Goal: Transaction & Acquisition: Purchase product/service

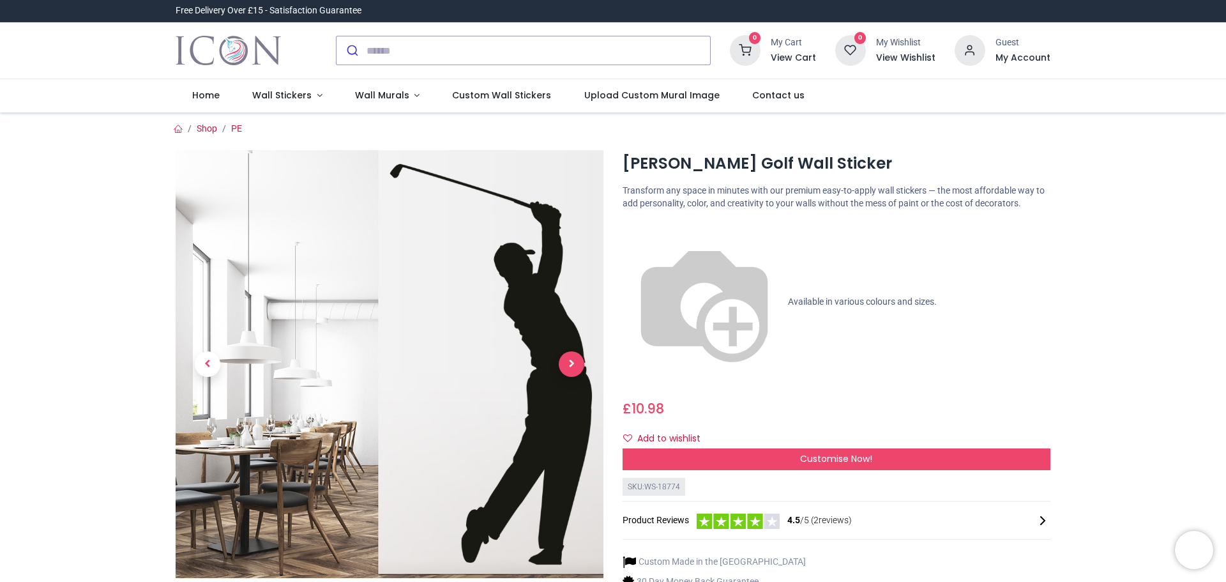
click at [567, 364] on span "Next" at bounding box center [572, 364] width 26 height 26
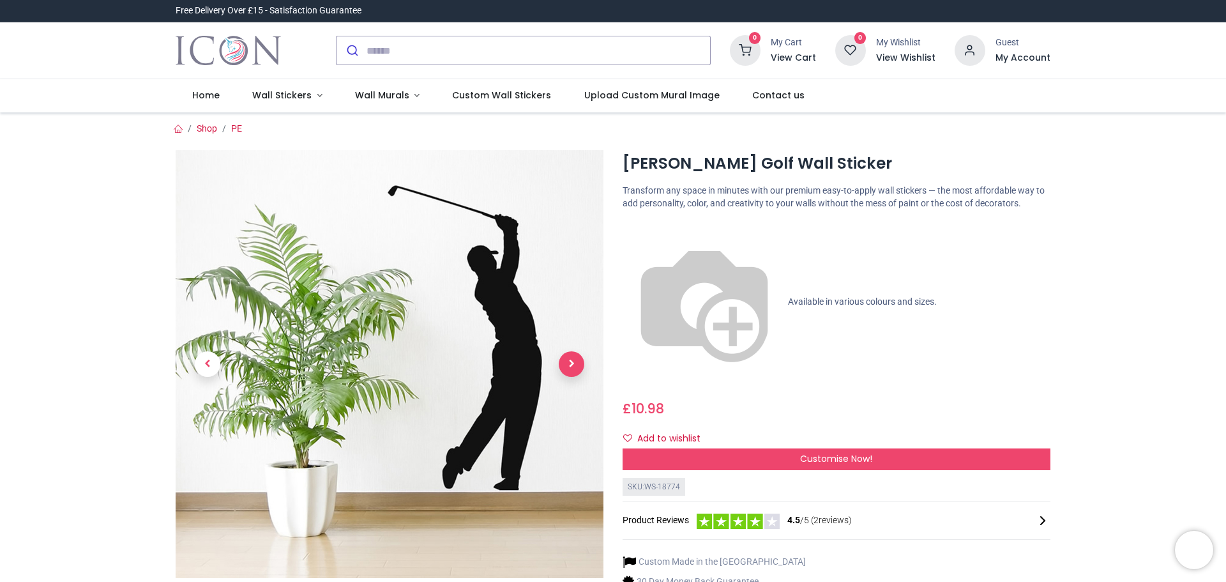
click at [567, 364] on span "Next" at bounding box center [572, 364] width 26 height 26
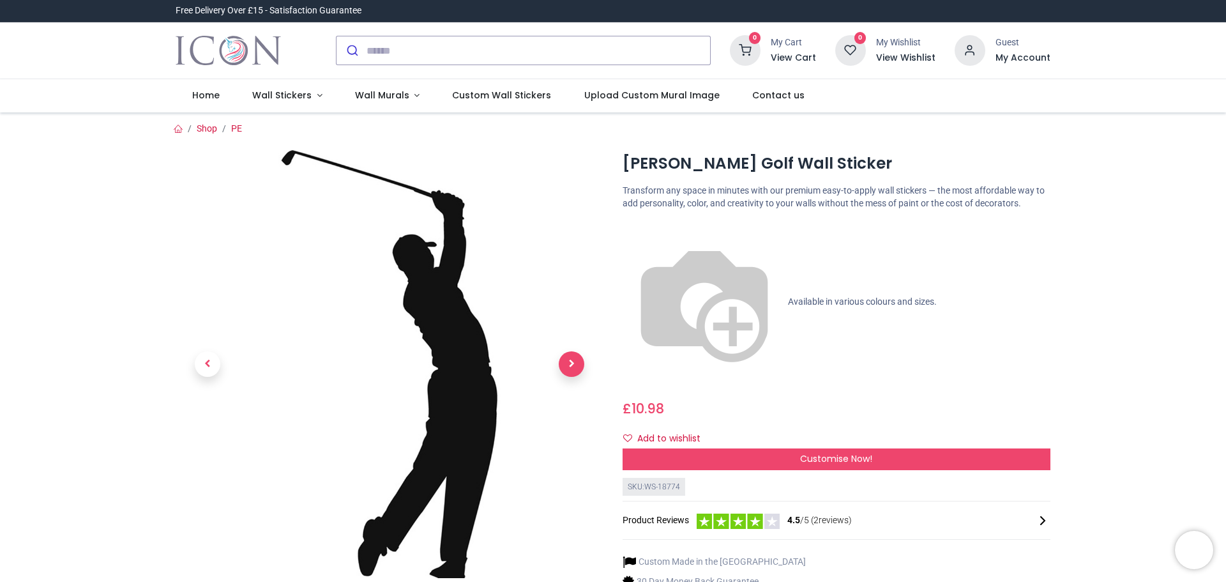
click at [567, 364] on span "Next" at bounding box center [572, 364] width 26 height 26
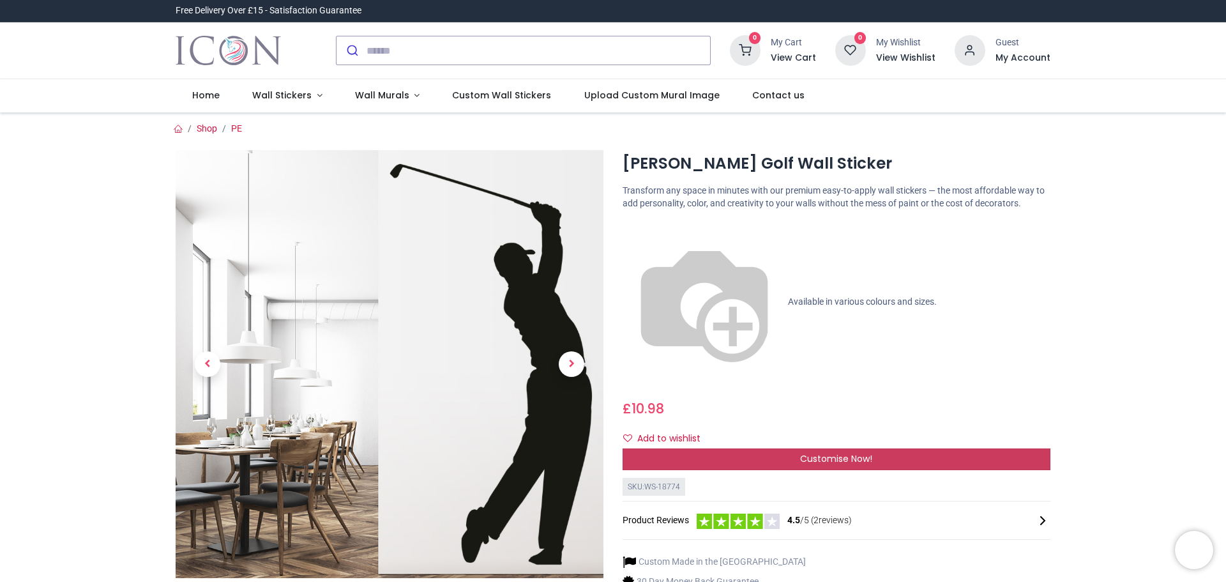
click at [803, 452] on span "Customise Now!" at bounding box center [836, 458] width 72 height 13
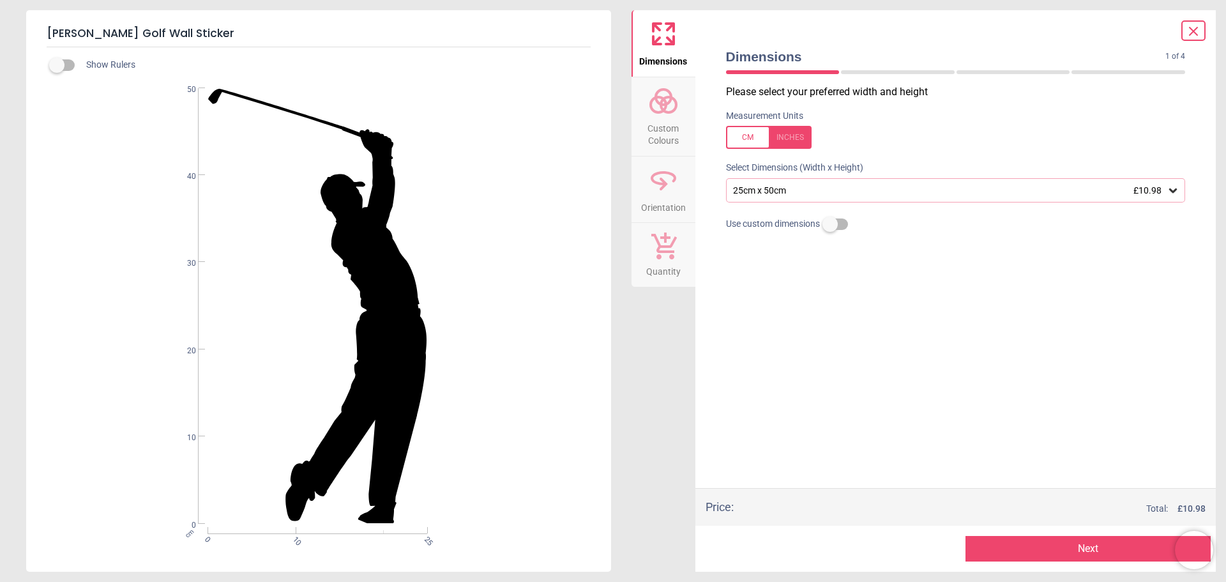
click at [865, 188] on div "25cm x 50cm £10.98" at bounding box center [949, 190] width 435 height 11
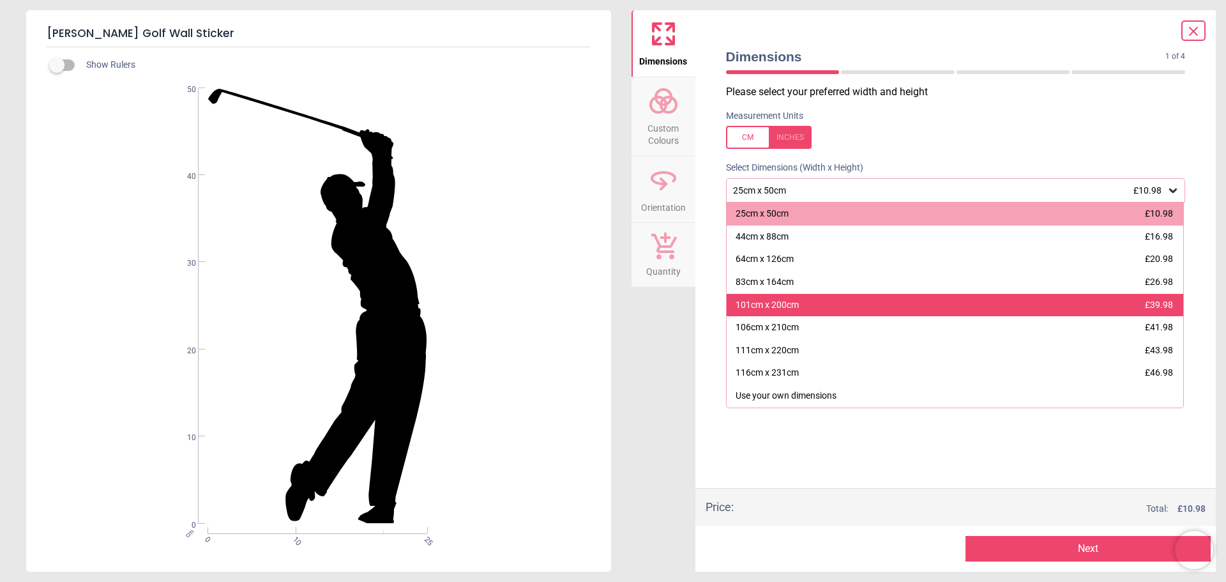
click at [854, 307] on div "101cm x 200cm £39.98" at bounding box center [955, 305] width 457 height 23
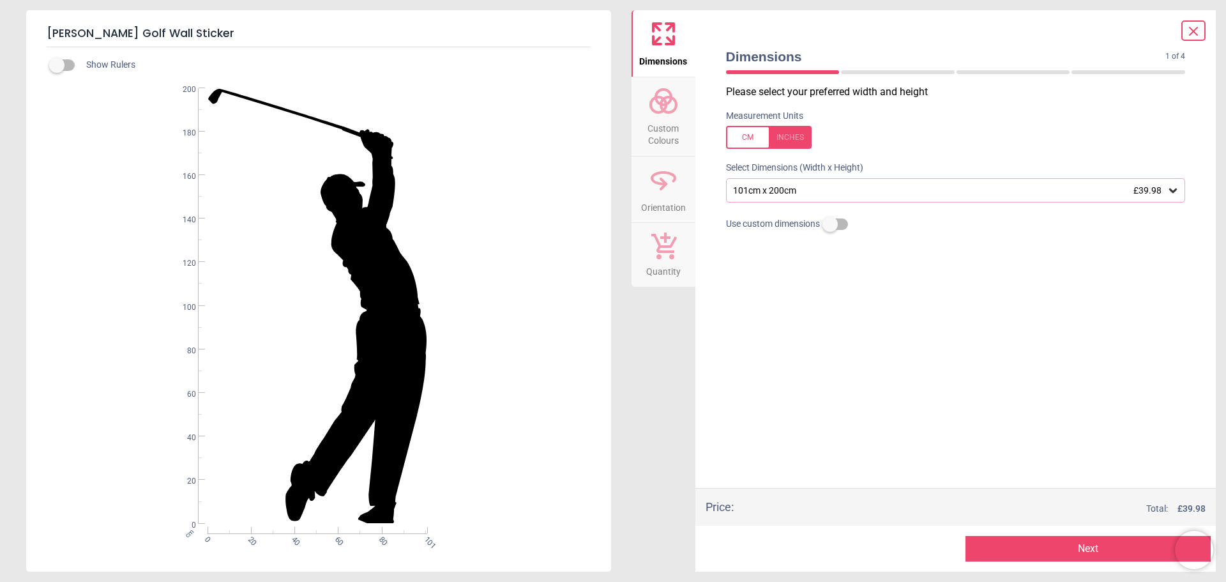
click at [833, 189] on div "101cm x 200cm £39.98" at bounding box center [949, 190] width 435 height 11
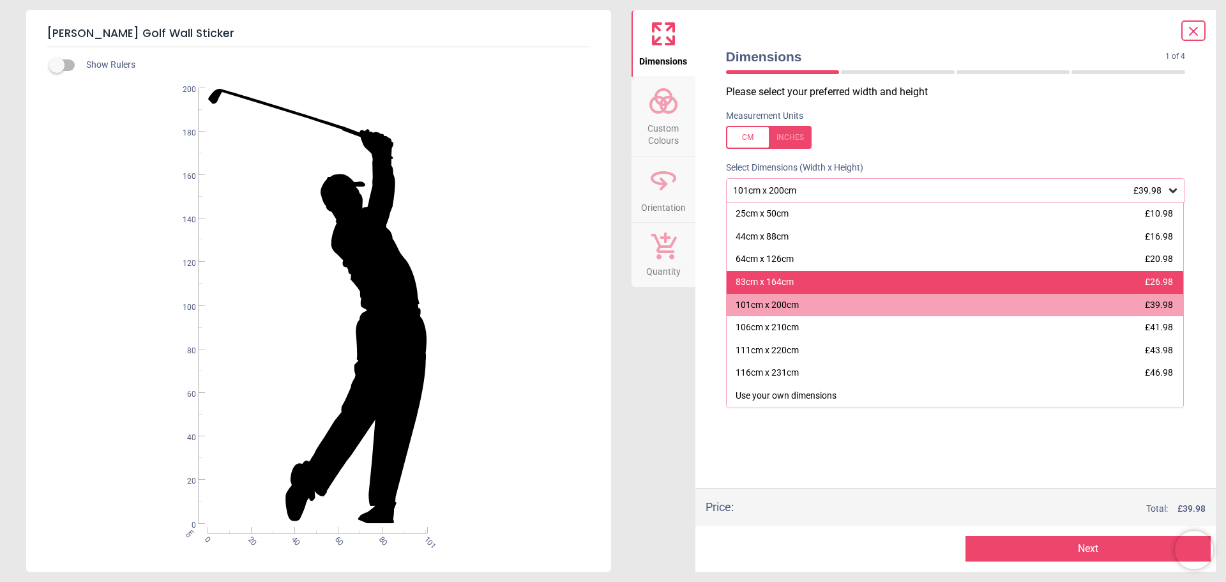
click at [822, 271] on div "83cm x 164cm £26.98" at bounding box center [955, 282] width 457 height 23
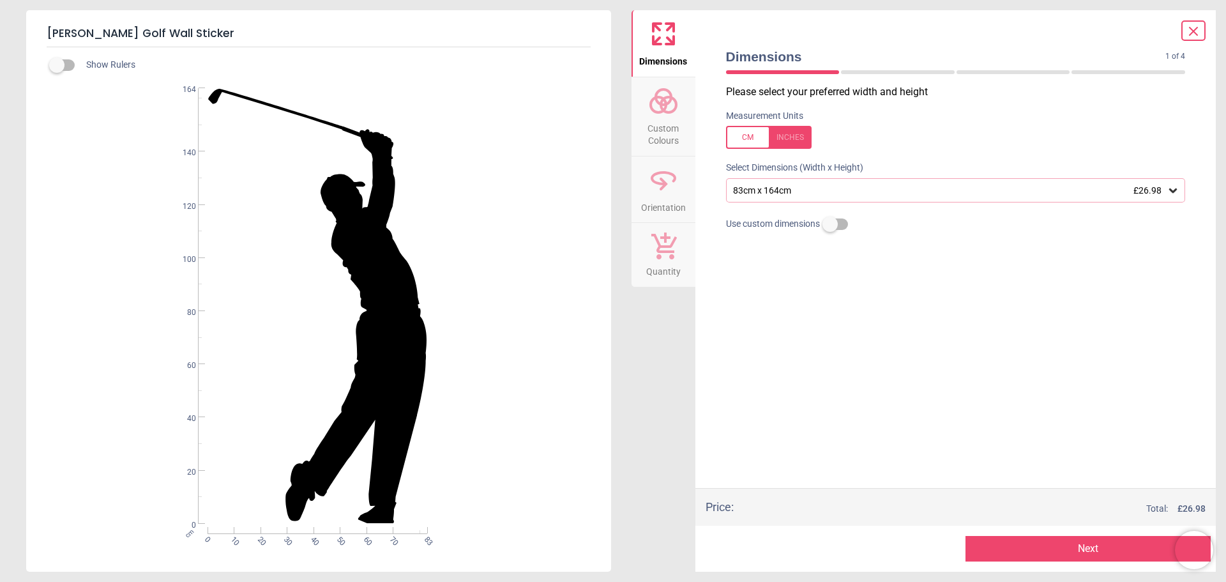
click at [806, 192] on div "83cm x 164cm £26.98" at bounding box center [949, 190] width 435 height 11
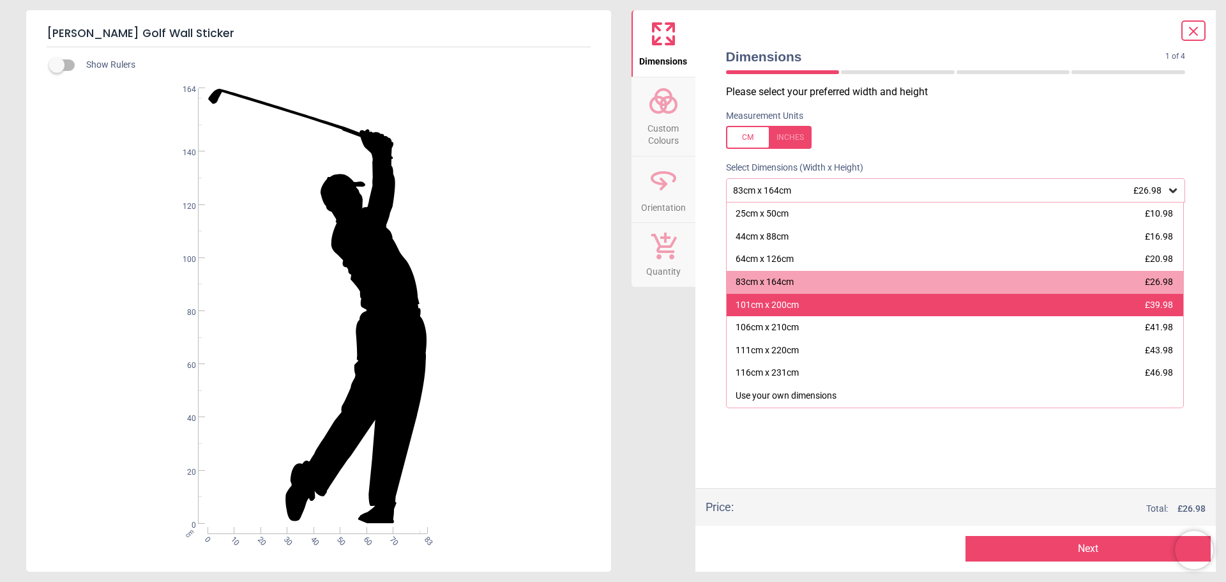
click at [806, 306] on div "101cm x 200cm £39.98" at bounding box center [955, 305] width 457 height 23
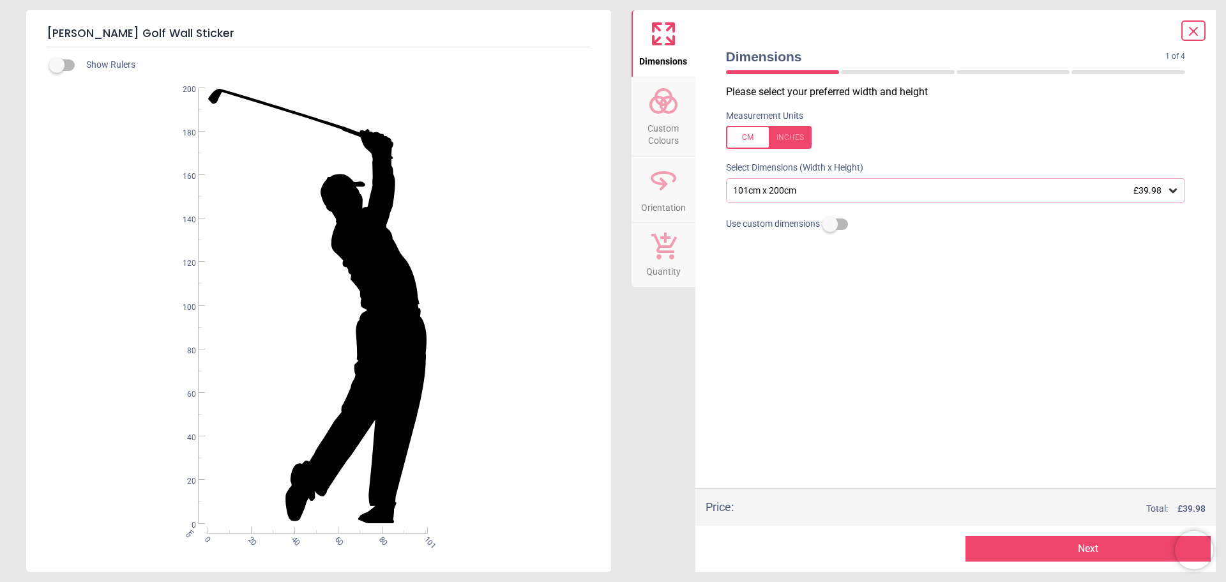
click at [795, 188] on div "101cm x 200cm £39.98" at bounding box center [949, 190] width 435 height 11
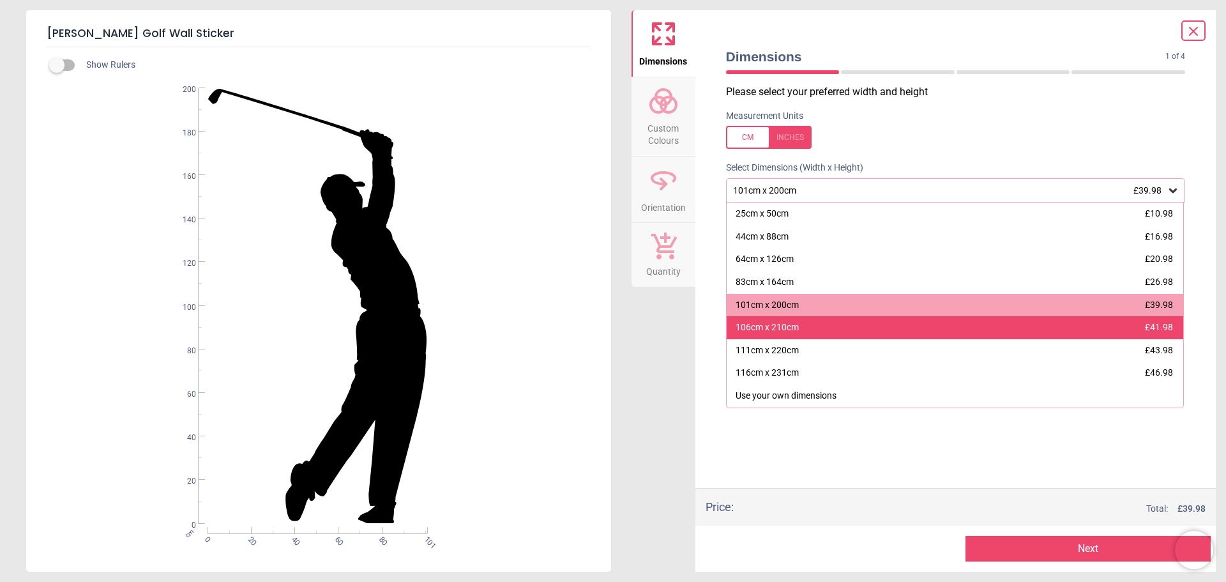
click at [782, 326] on div "106cm x 210cm" at bounding box center [767, 327] width 63 height 13
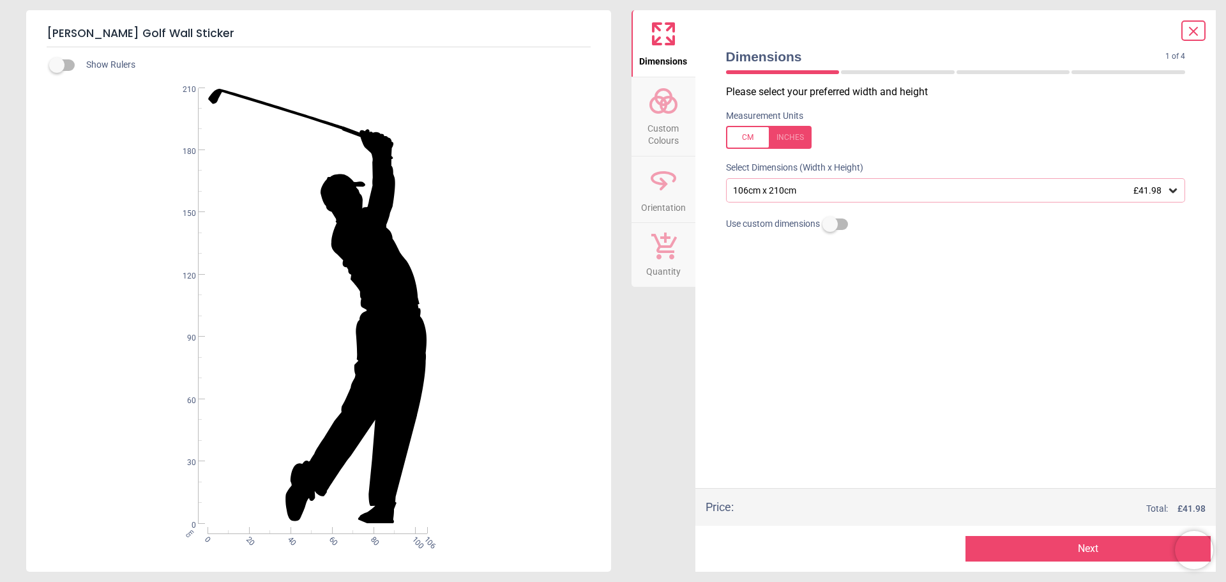
click at [797, 189] on div "106cm x 210cm £41.98" at bounding box center [949, 190] width 435 height 11
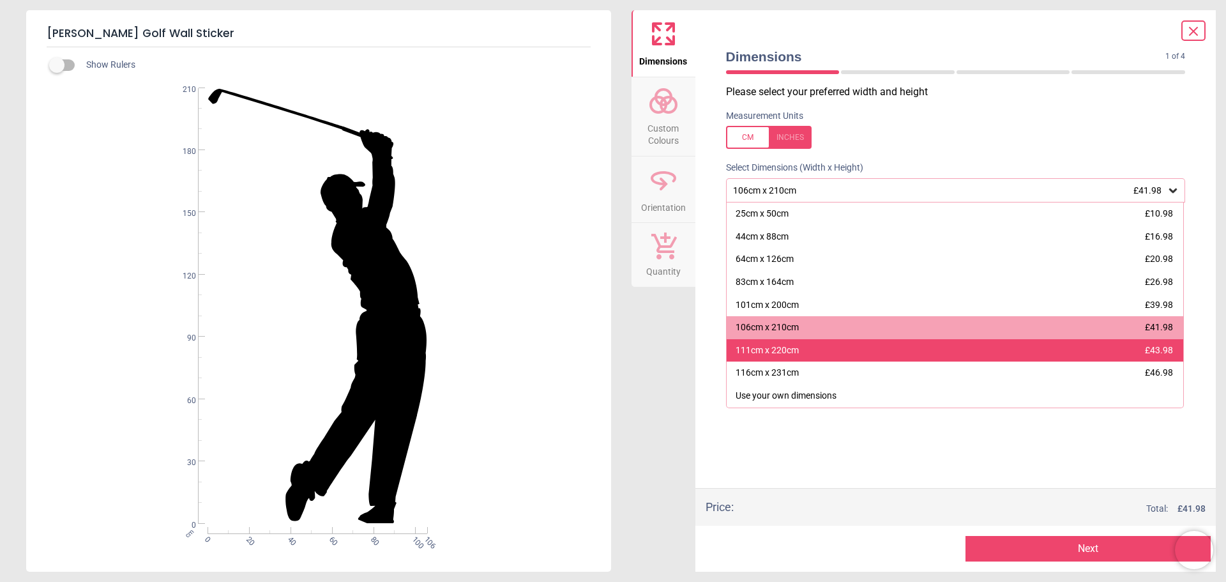
click at [779, 351] on div "111cm x 220cm" at bounding box center [767, 350] width 63 height 13
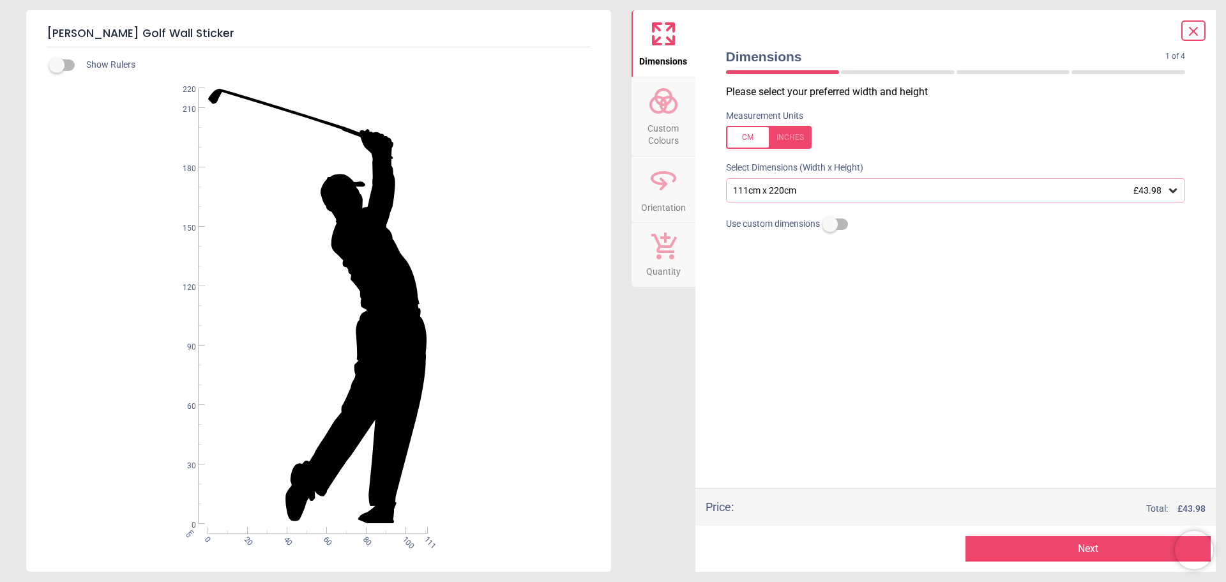
click at [1024, 550] on button "Next" at bounding box center [1087, 549] width 245 height 26
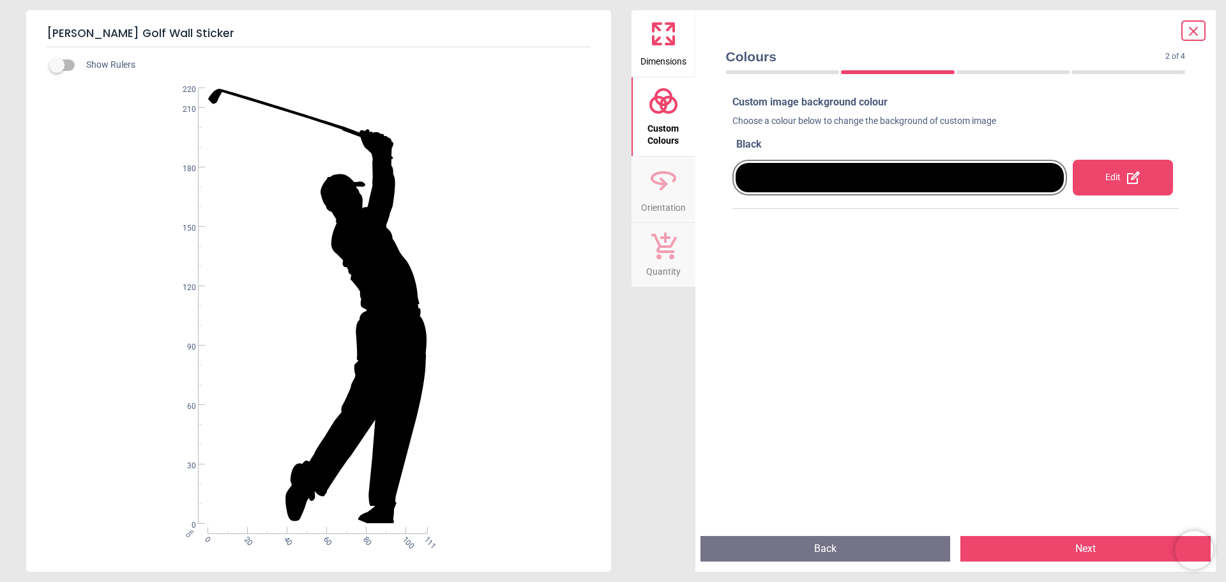
click at [1031, 188] on div at bounding box center [900, 177] width 329 height 29
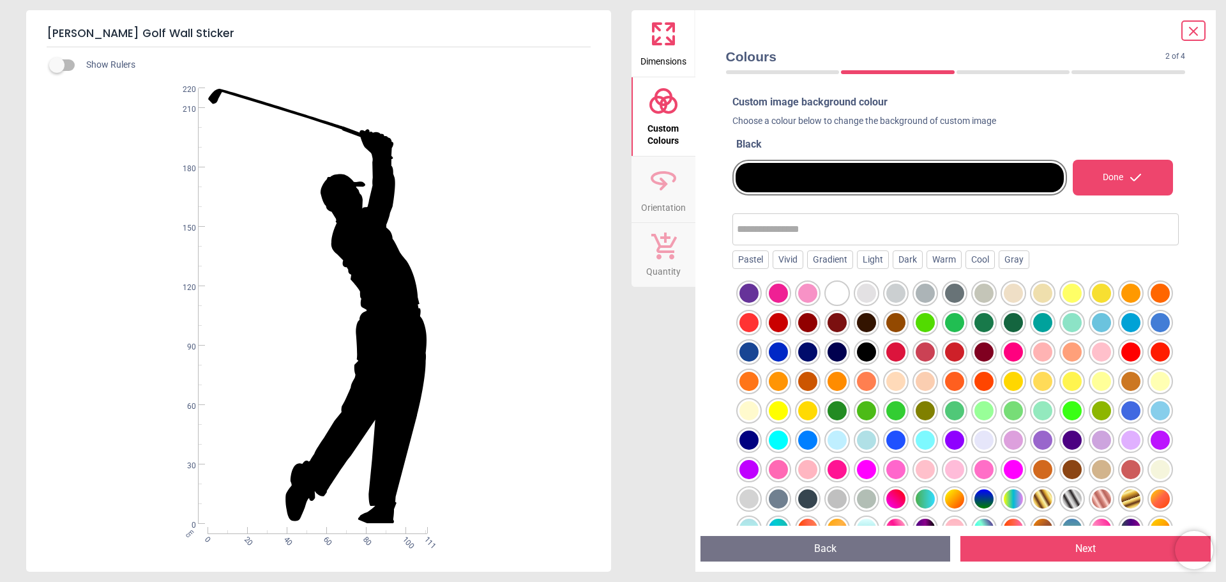
click at [759, 323] on div at bounding box center [748, 322] width 19 height 19
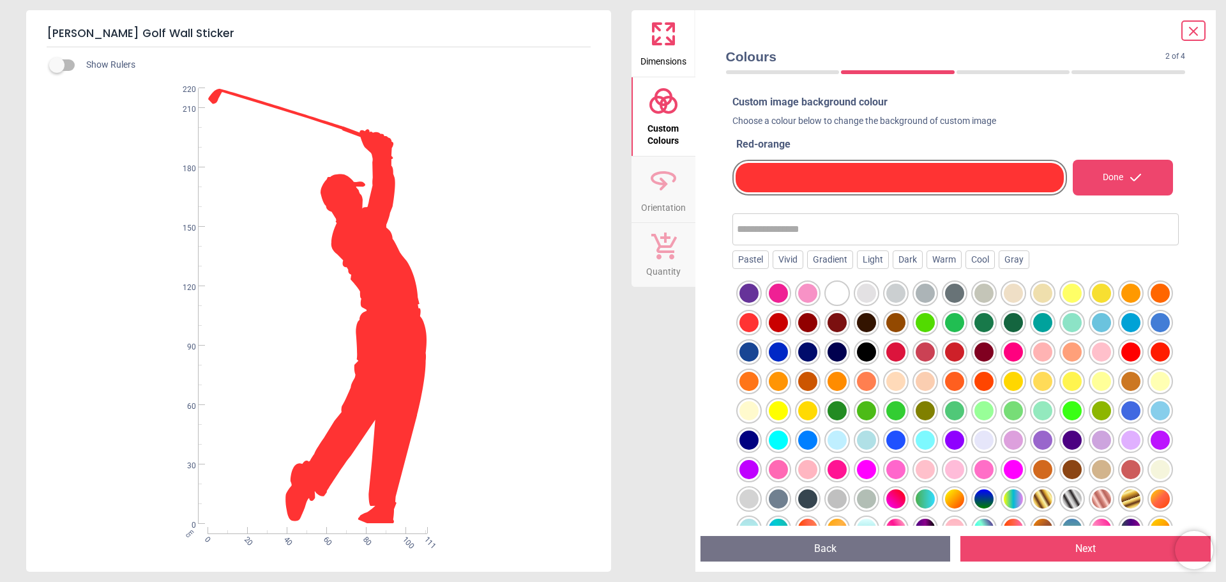
click at [876, 351] on div at bounding box center [866, 351] width 19 height 19
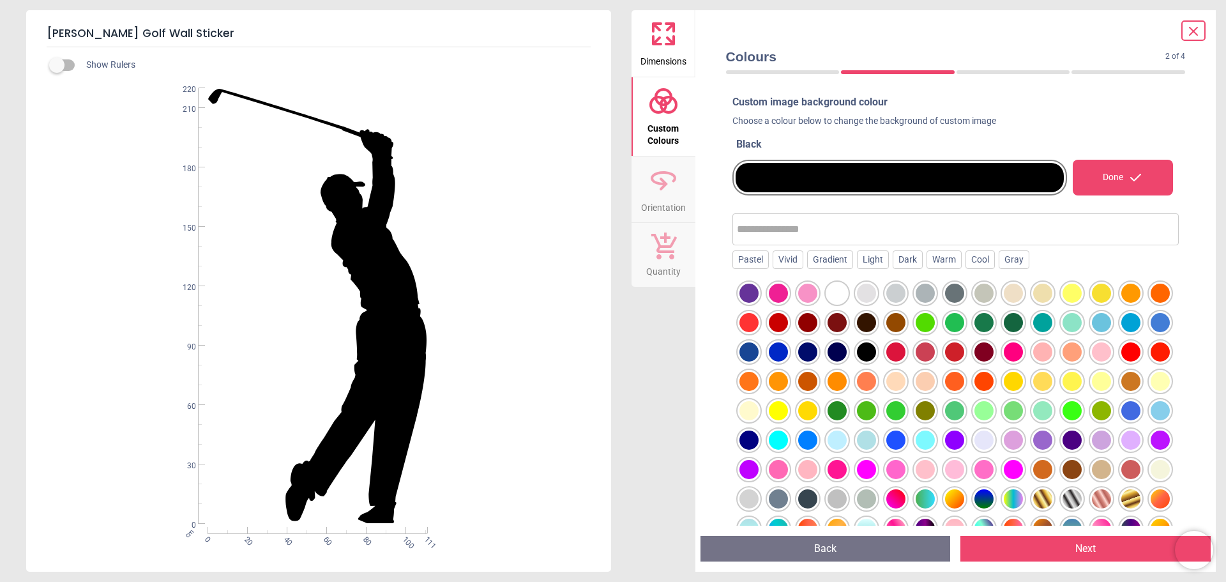
click at [1029, 548] on button "Next" at bounding box center [1085, 549] width 250 height 26
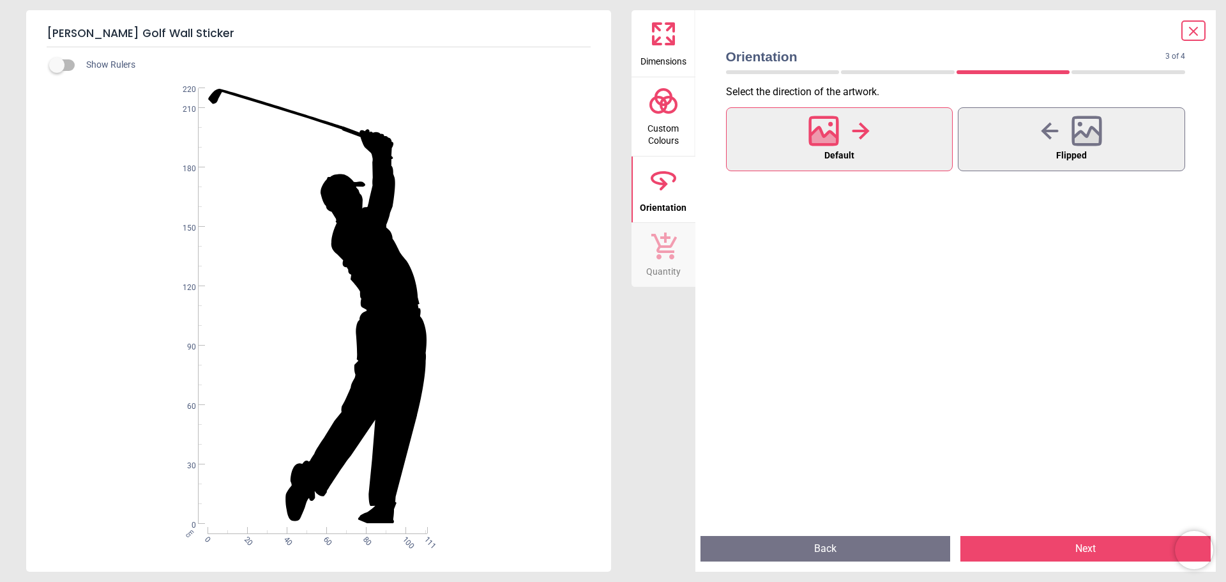
click at [1196, 30] on icon at bounding box center [1193, 31] width 15 height 15
